Goal: Information Seeking & Learning: Learn about a topic

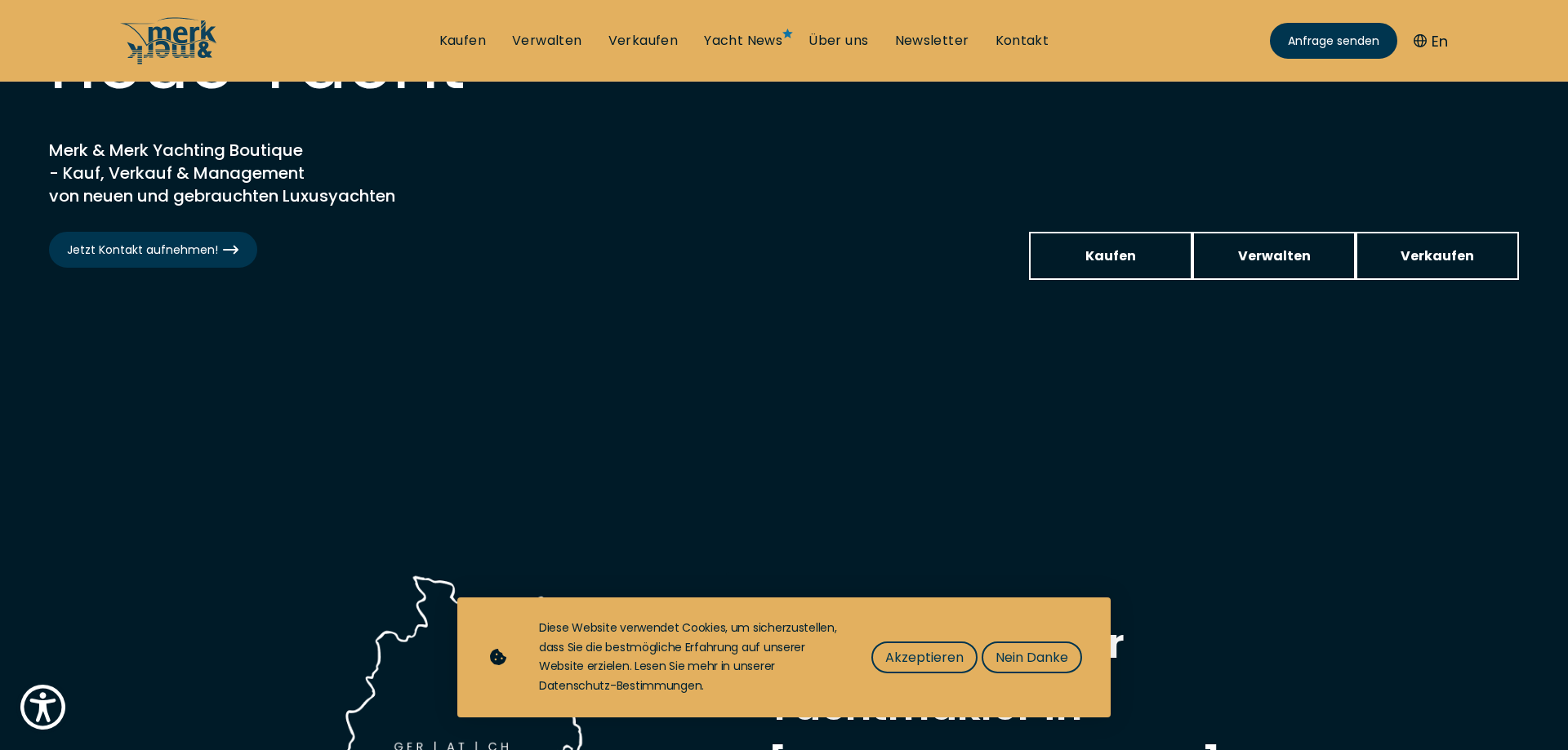
scroll to position [417, 0]
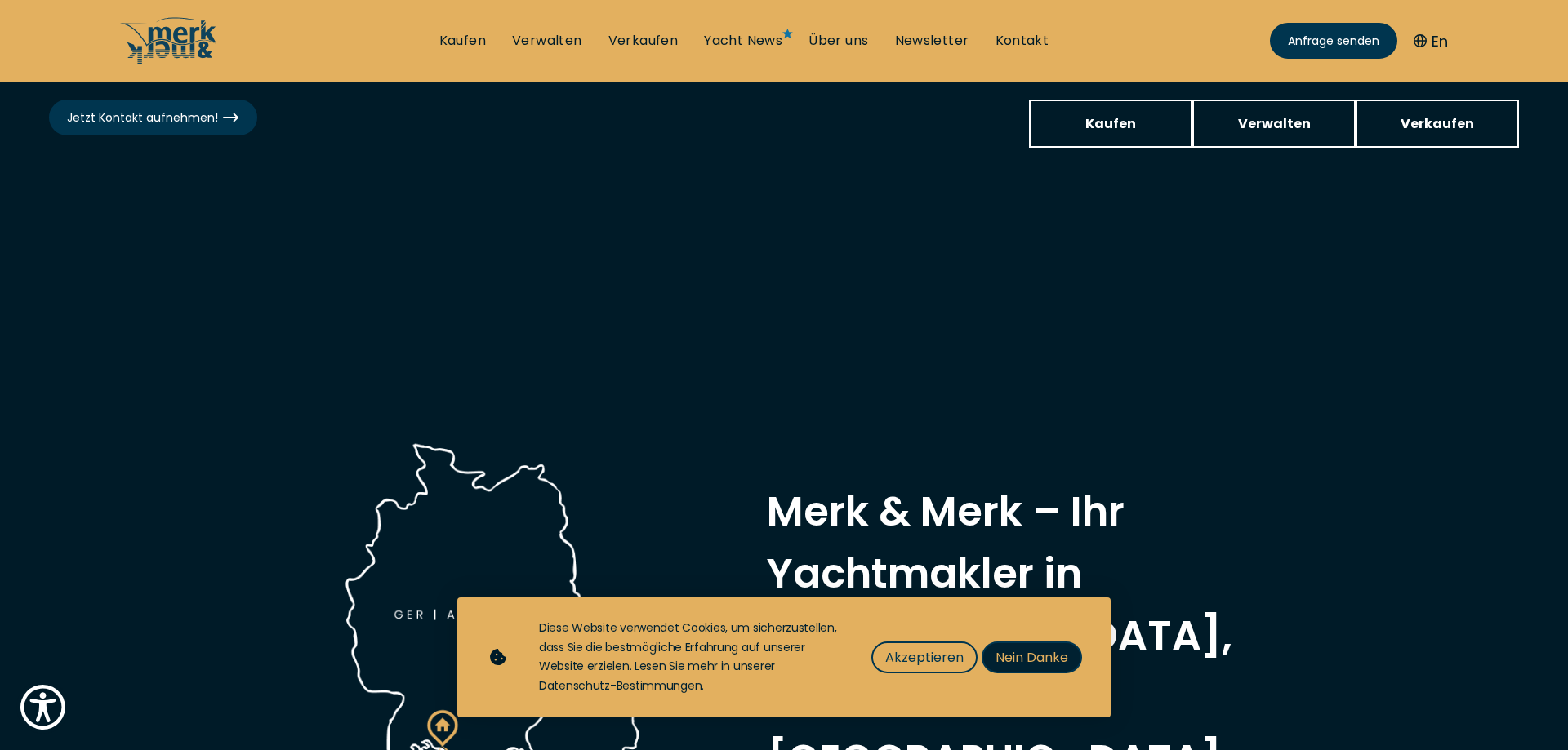
click at [1028, 657] on span "Nein Danke" at bounding box center [1031, 658] width 73 height 21
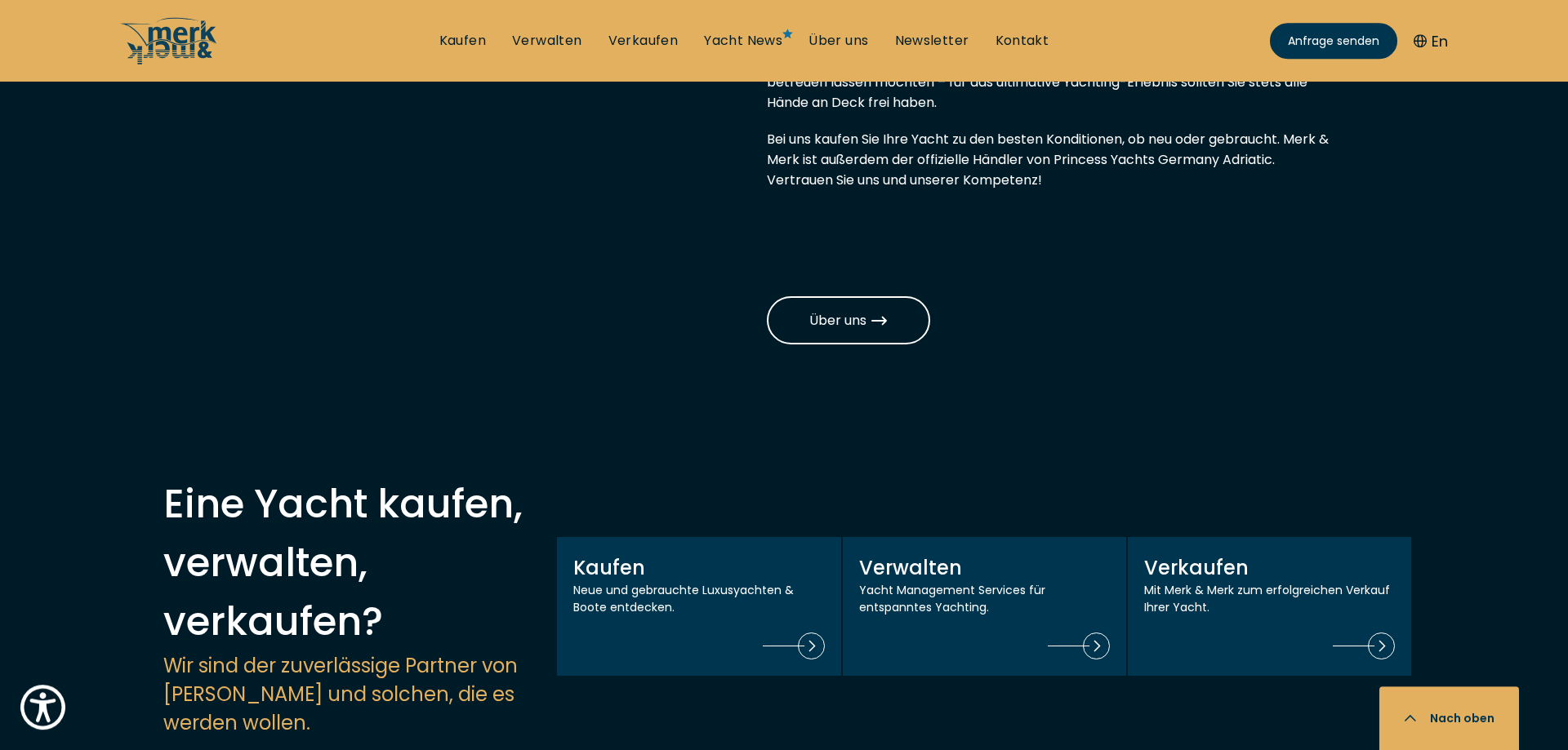
scroll to position [1249, 0]
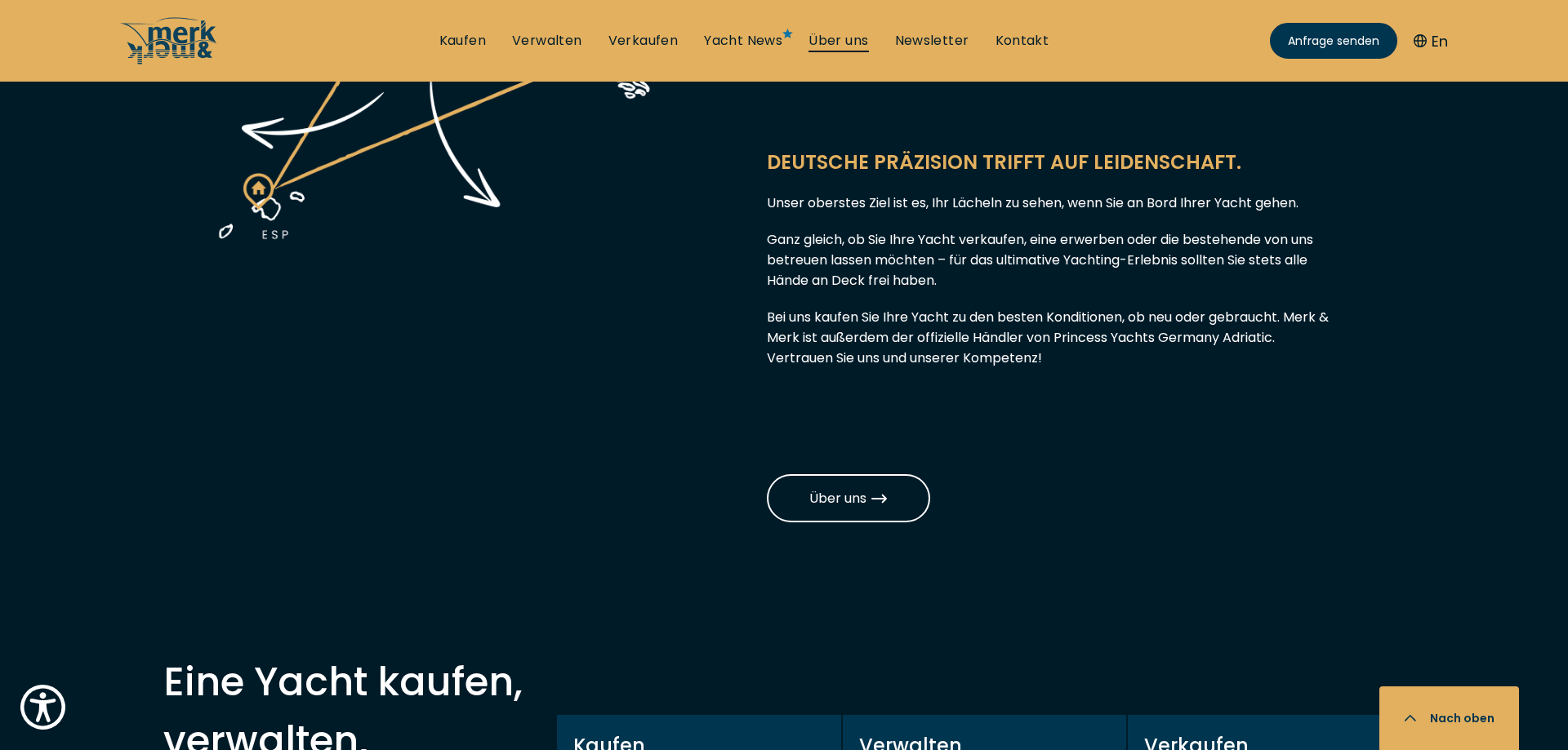
click at [864, 43] on link "Über uns" at bounding box center [838, 40] width 60 height 18
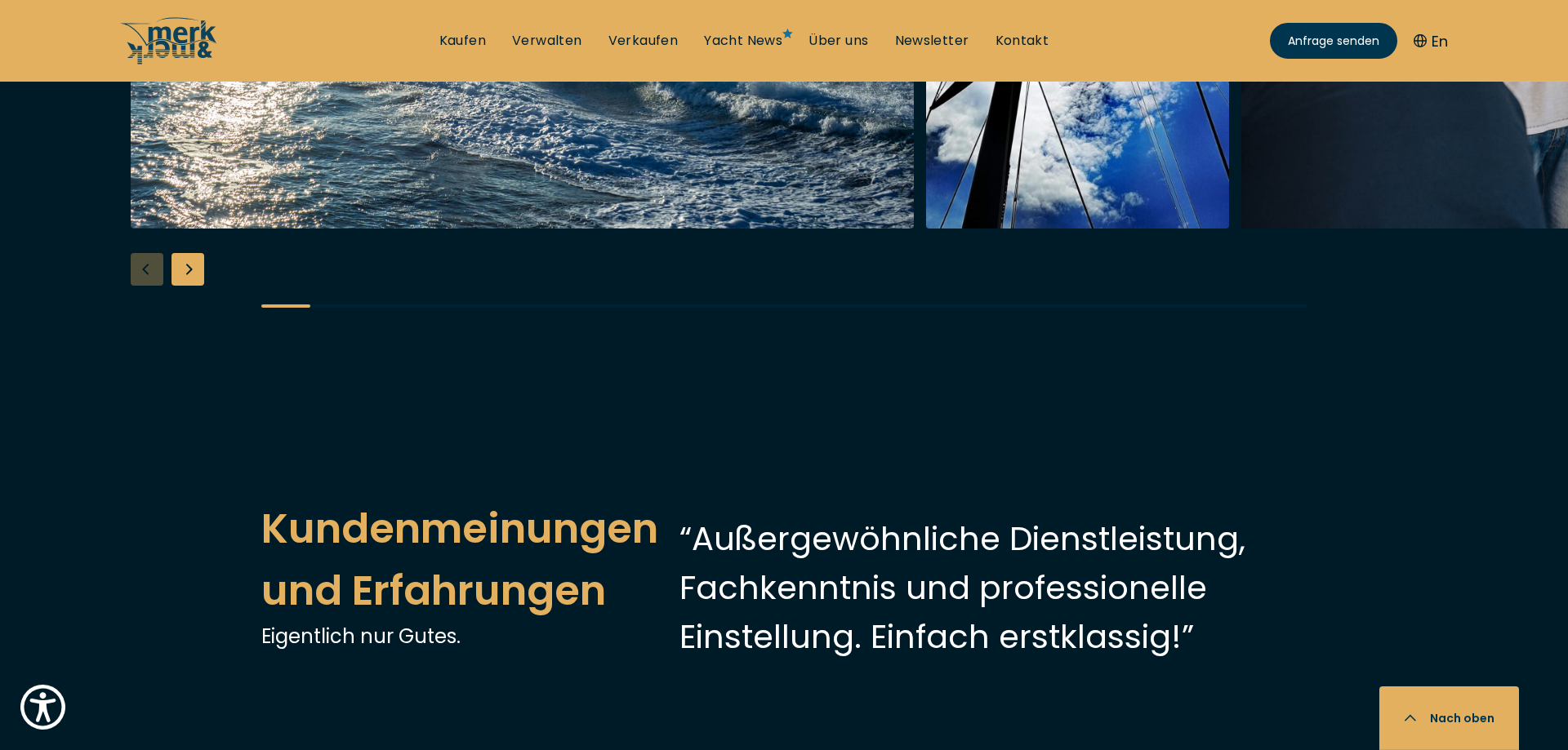
scroll to position [3414, 0]
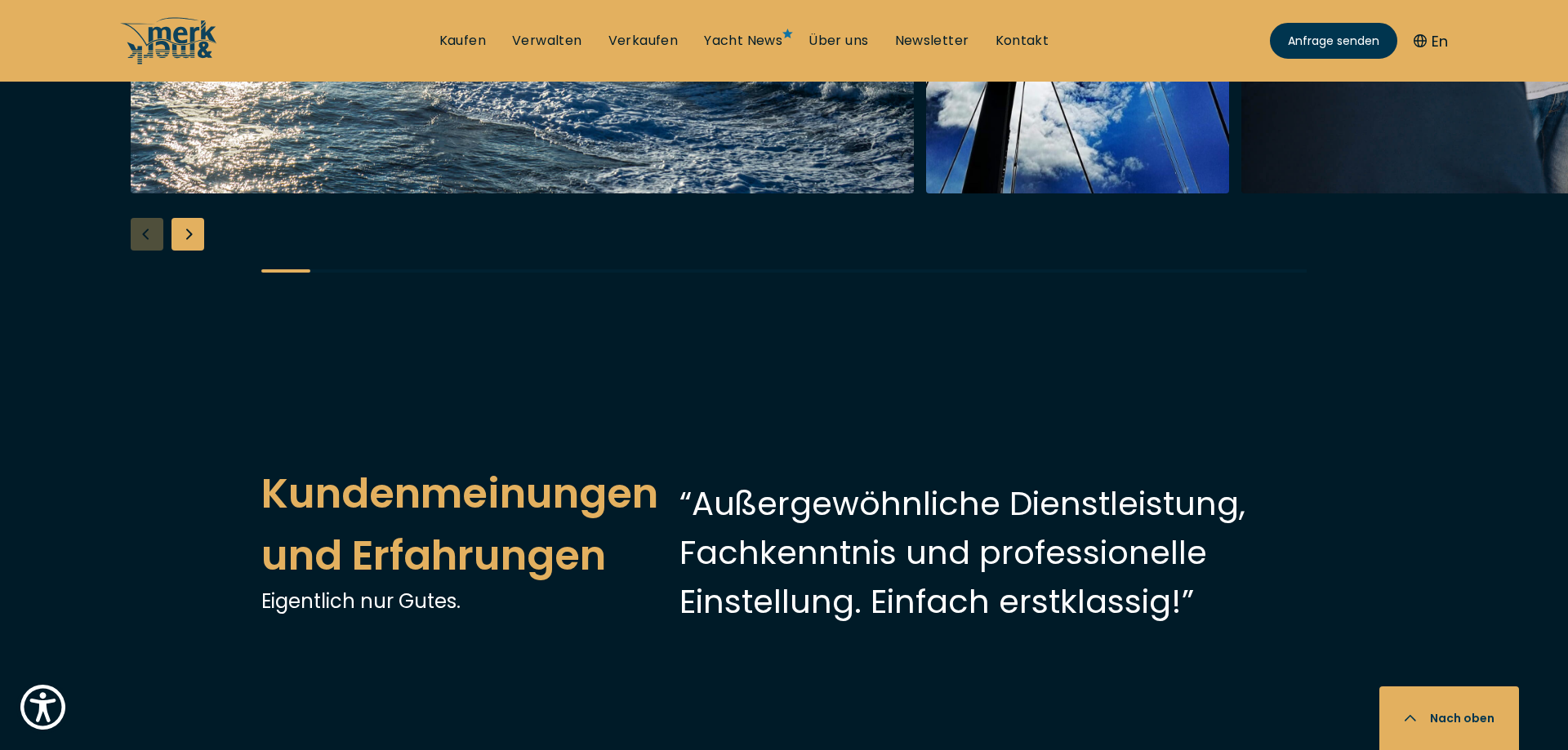
click at [182, 251] on div "Next slide" at bounding box center [187, 234] width 32 height 32
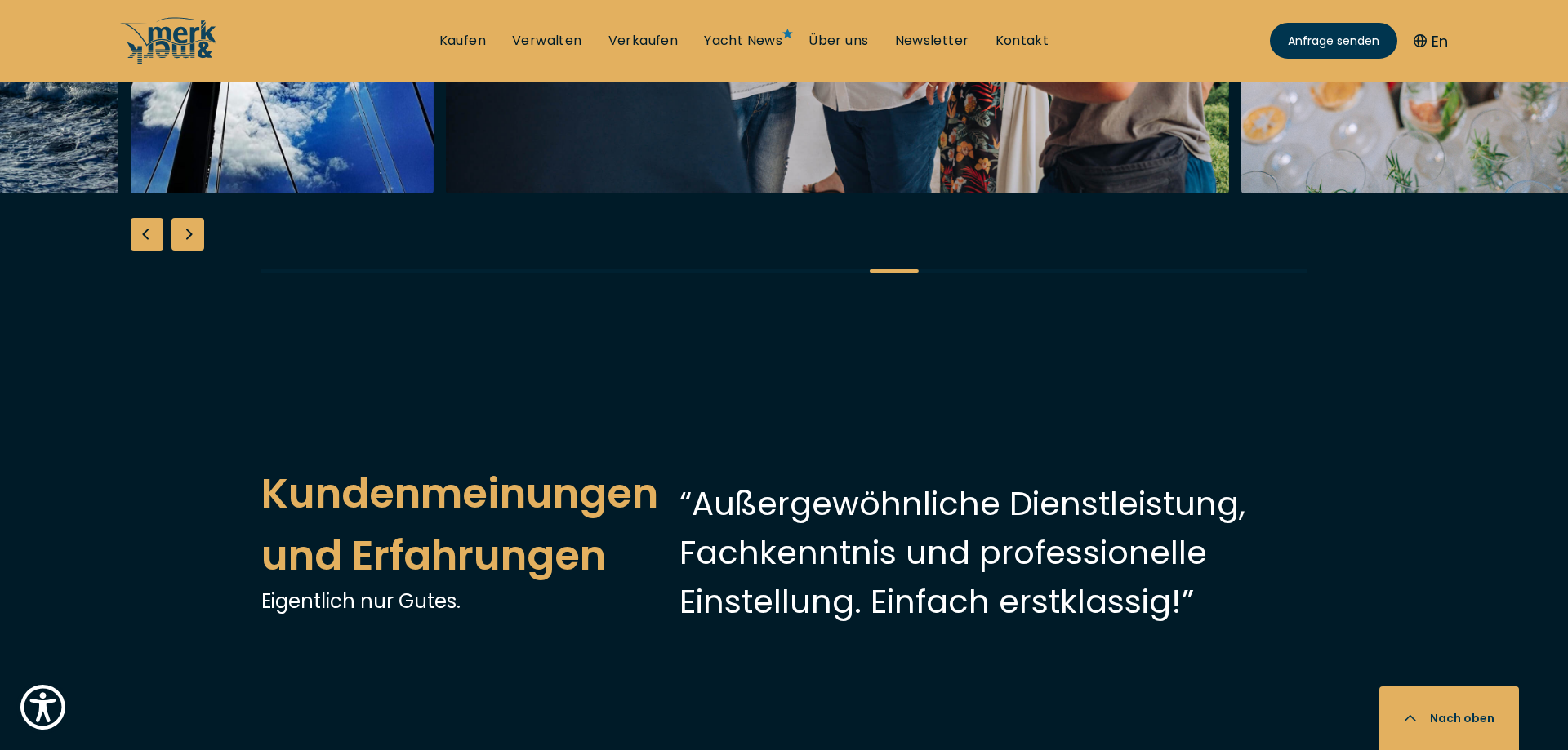
click at [182, 251] on div "Next slide" at bounding box center [187, 234] width 32 height 32
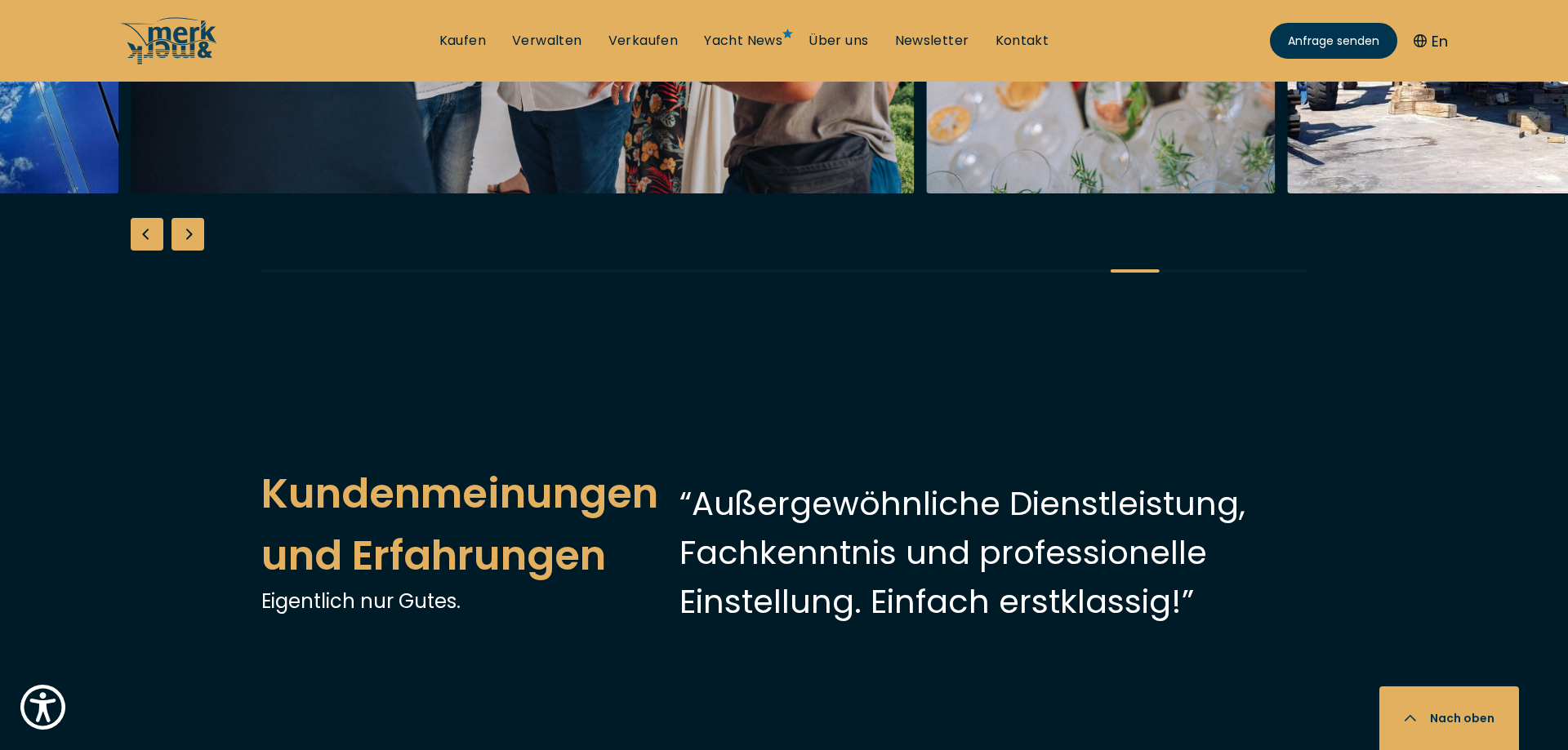
click at [182, 251] on div "Next slide" at bounding box center [187, 234] width 32 height 32
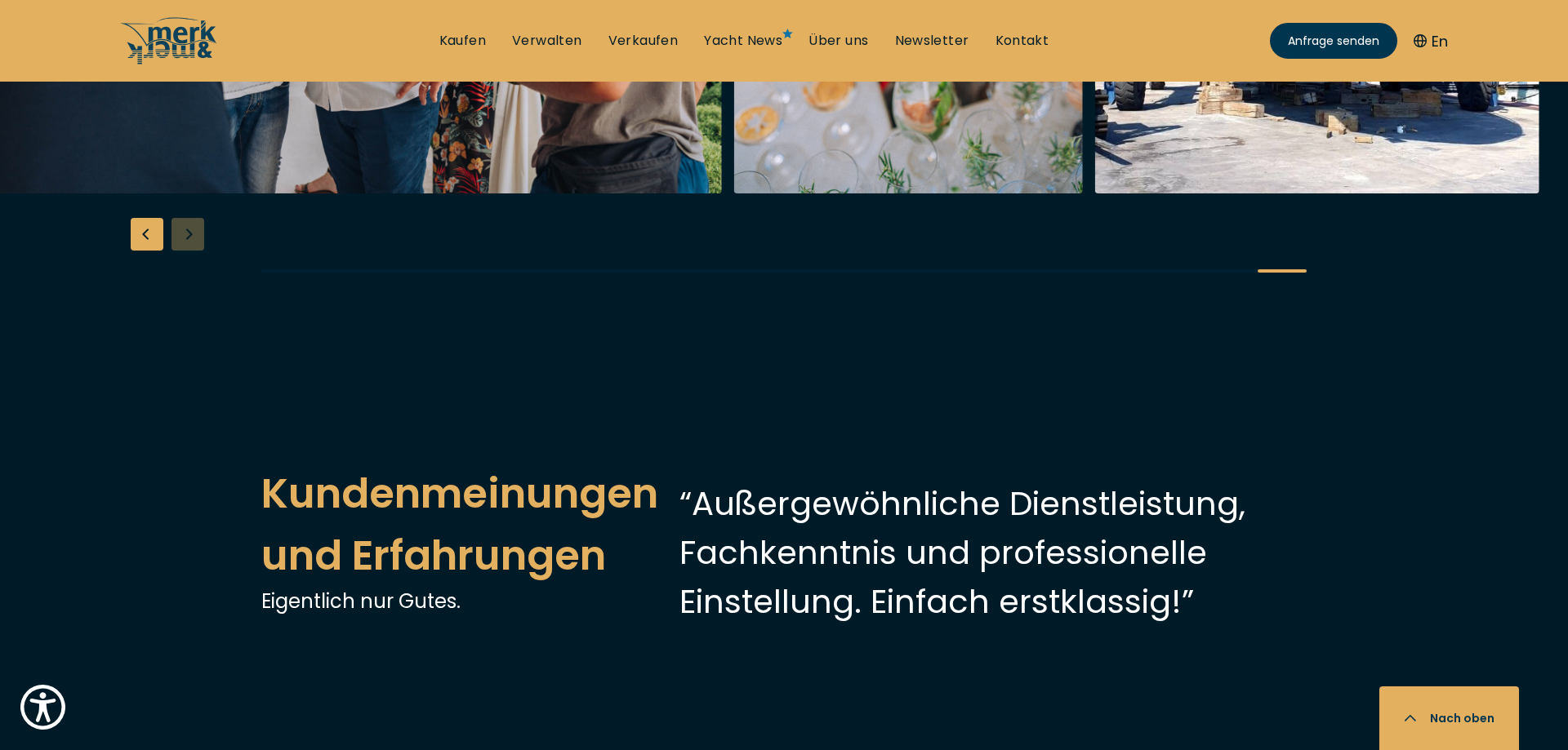
click at [144, 251] on div "Previous slide" at bounding box center [146, 234] width 32 height 32
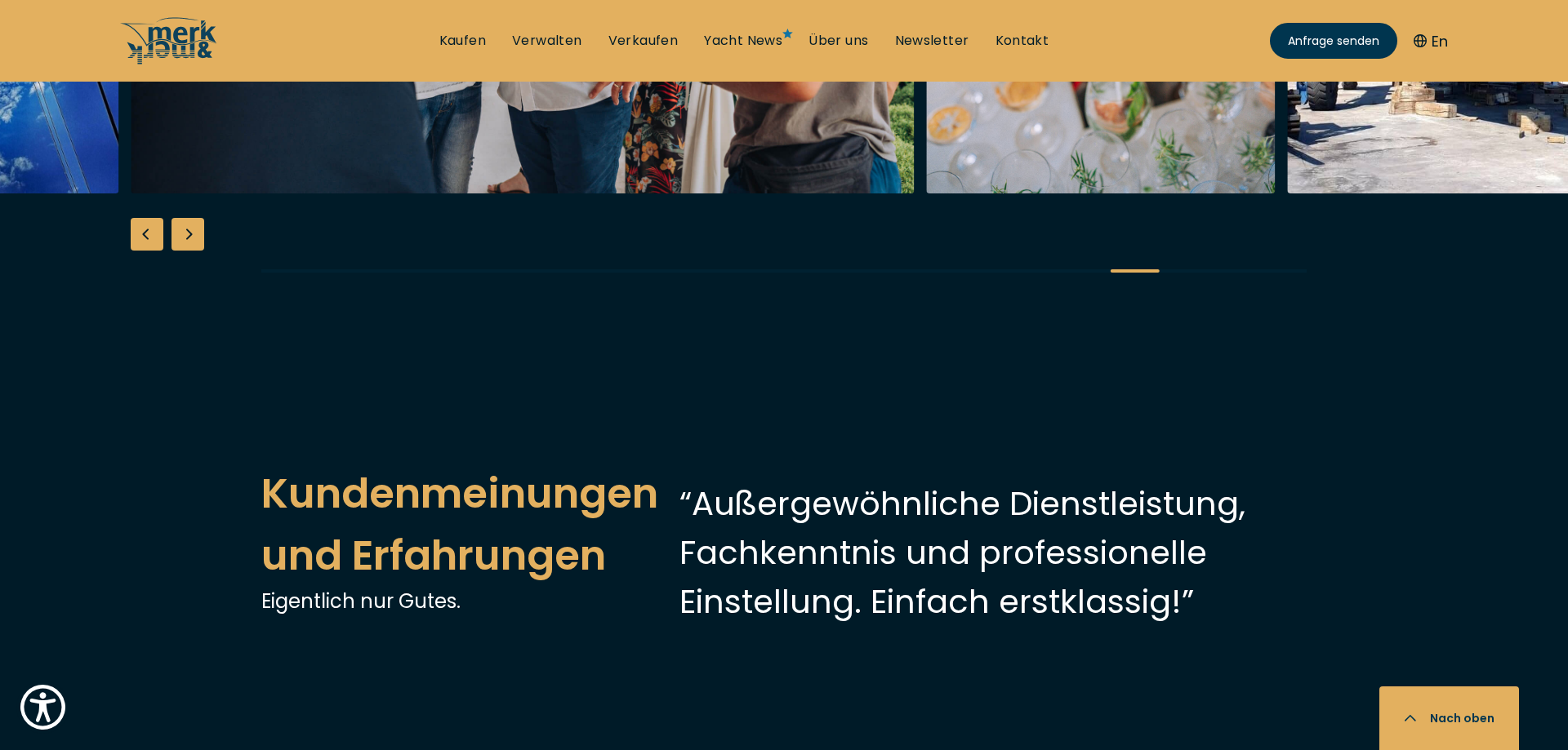
click at [144, 251] on div "Previous slide" at bounding box center [146, 234] width 32 height 32
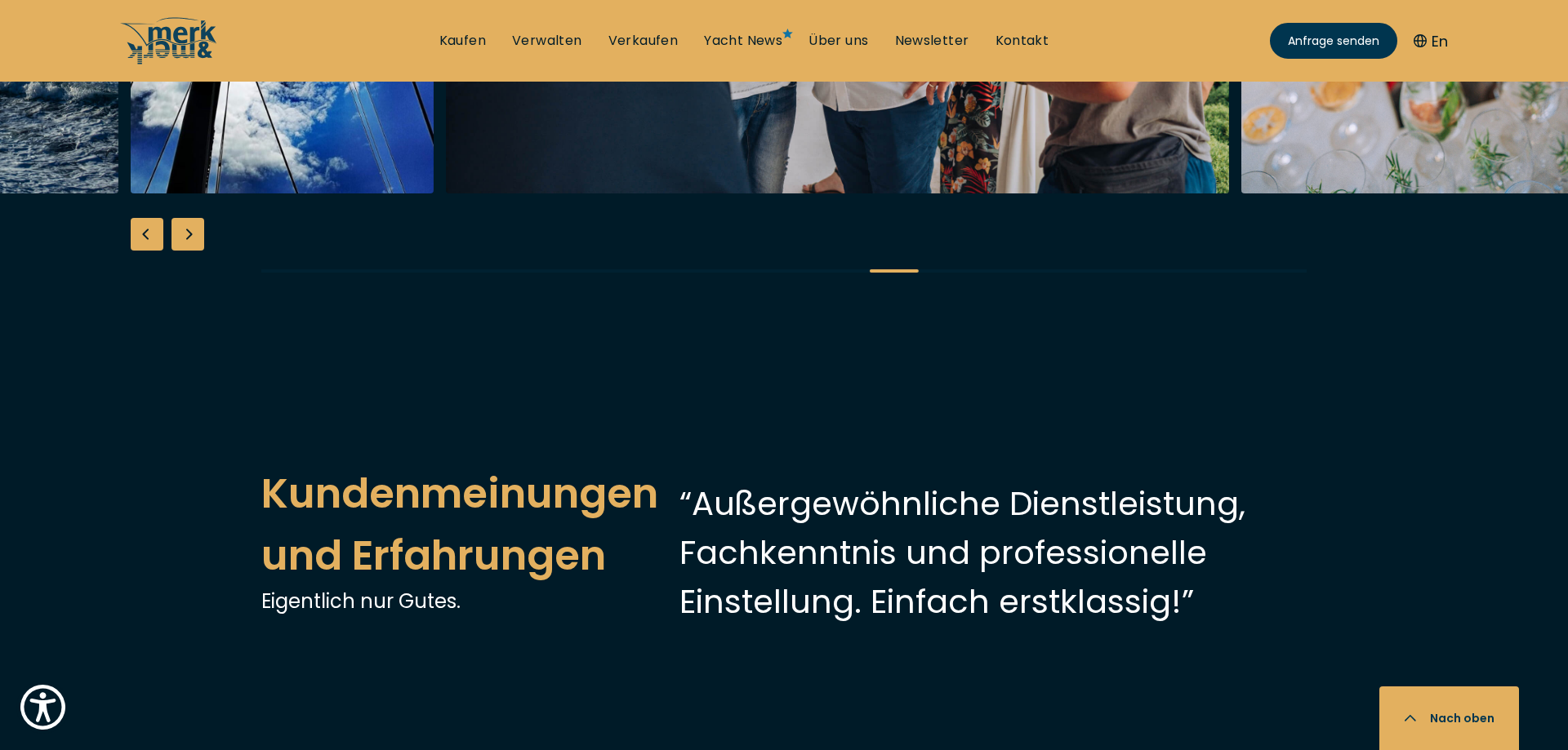
click at [144, 251] on div "Previous slide" at bounding box center [146, 234] width 32 height 32
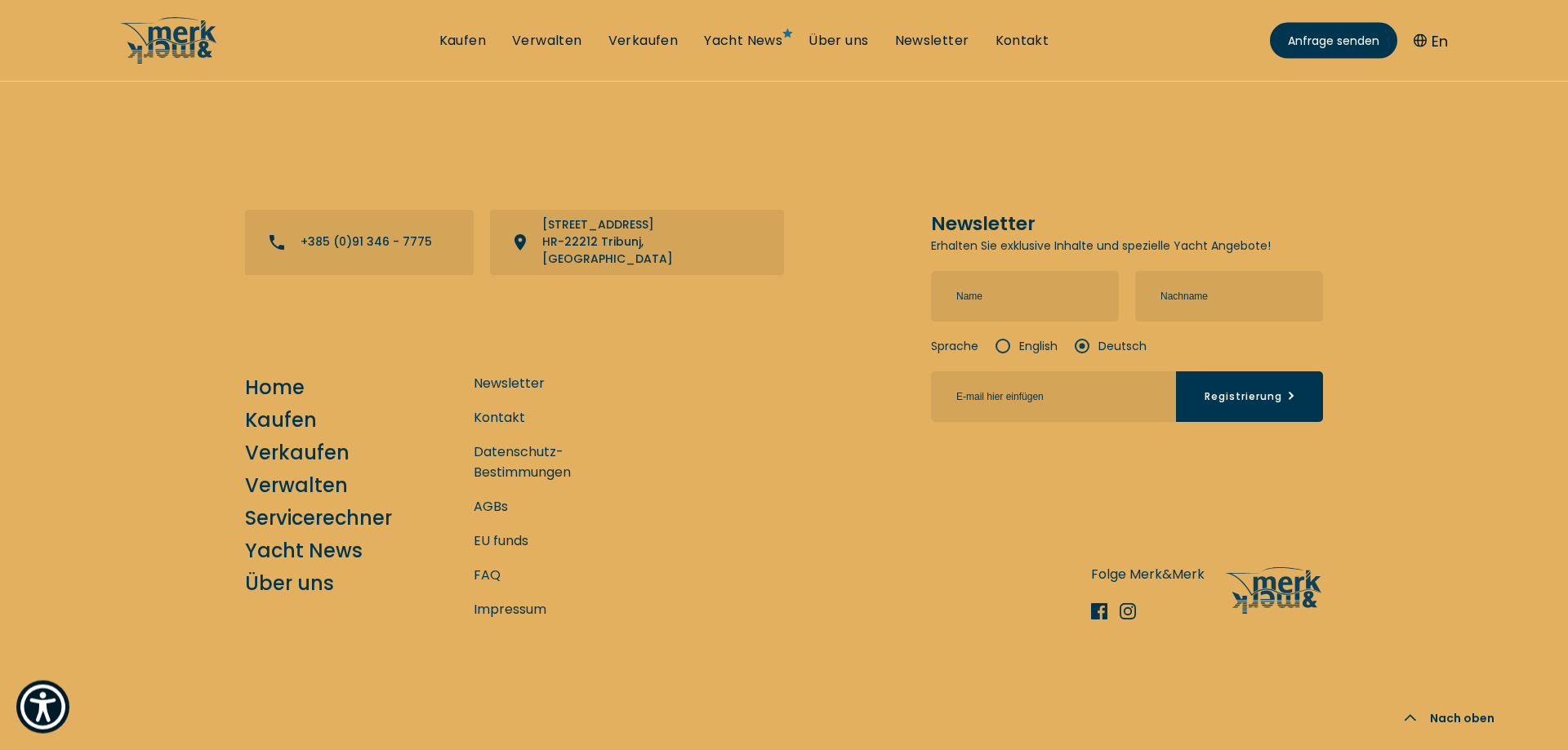
scroll to position [7069, 0]
